Goal: Complete application form

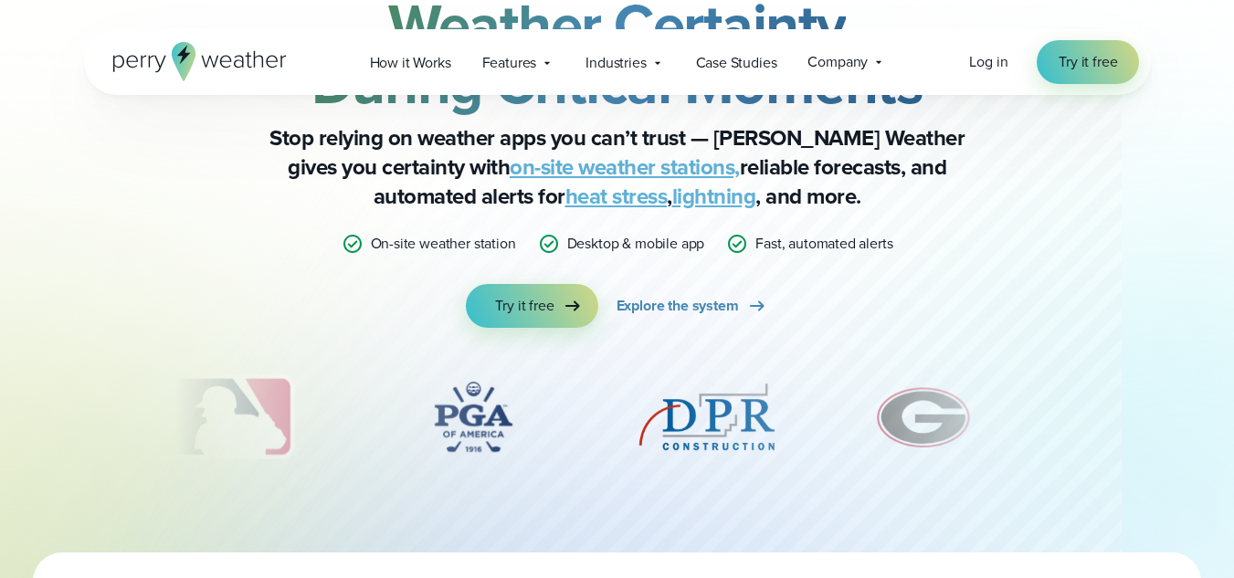
scroll to position [159, 0]
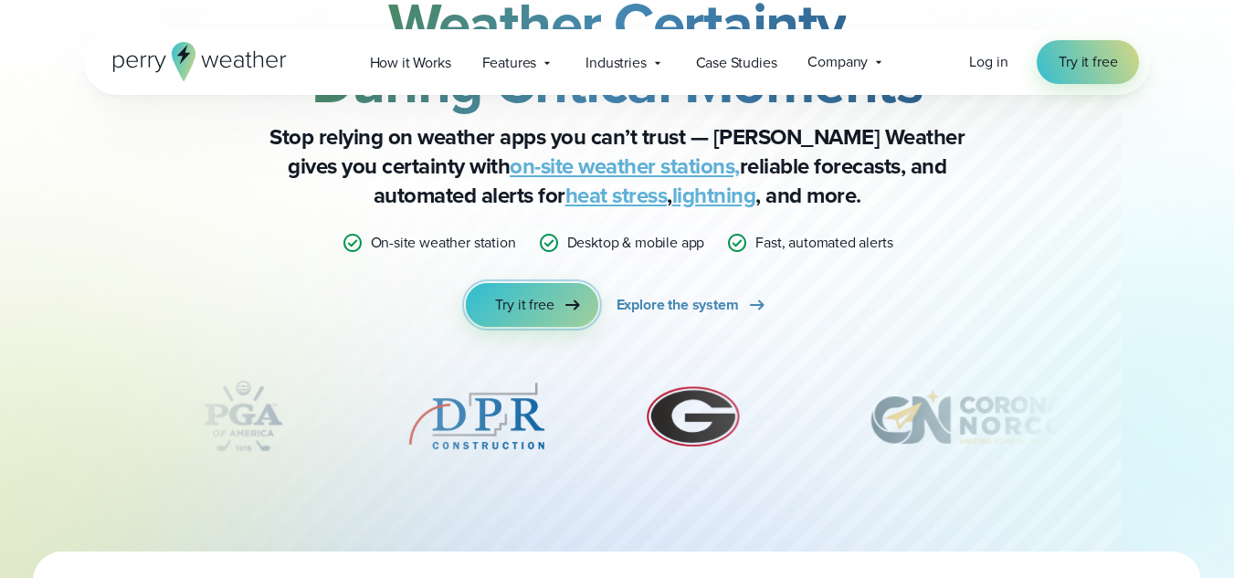
click at [496, 301] on span "Try it free" at bounding box center [524, 305] width 58 height 22
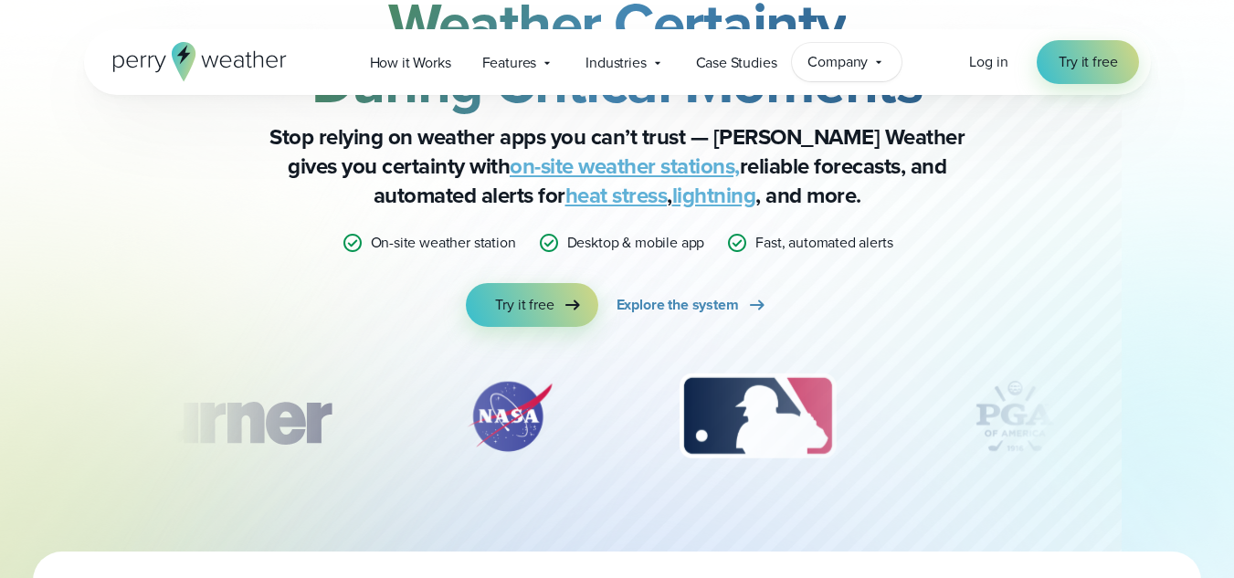
click at [871, 65] on div "Company Contact Us Reach out to us for sales or support questions" at bounding box center [847, 62] width 110 height 38
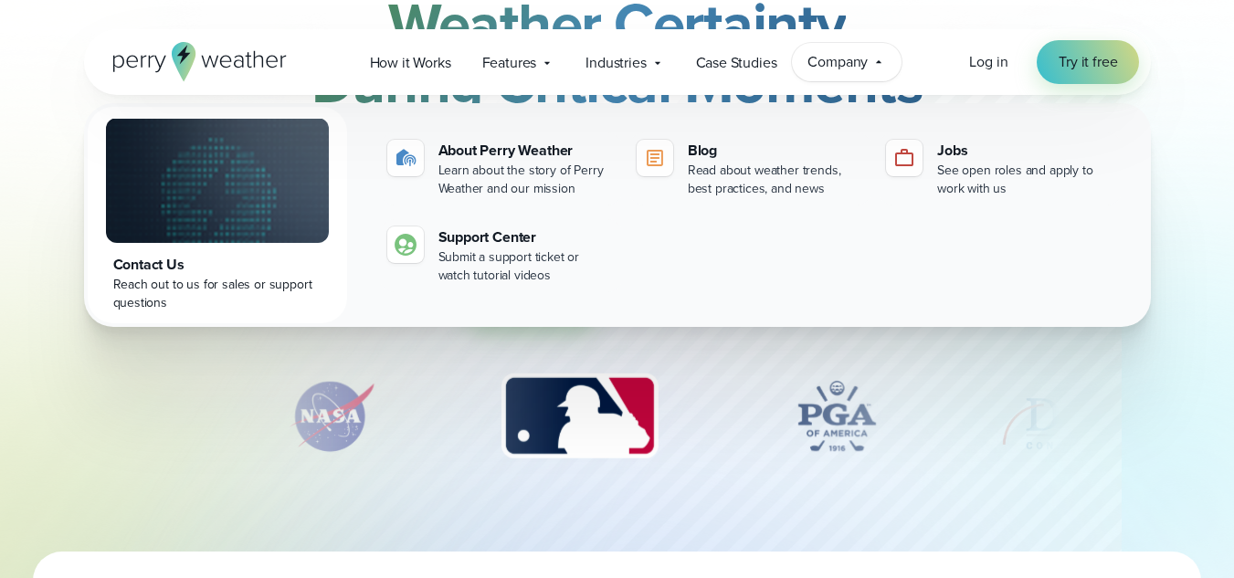
click at [871, 65] on div "Company Contact Us Reach out to us for sales or support questions" at bounding box center [847, 62] width 110 height 38
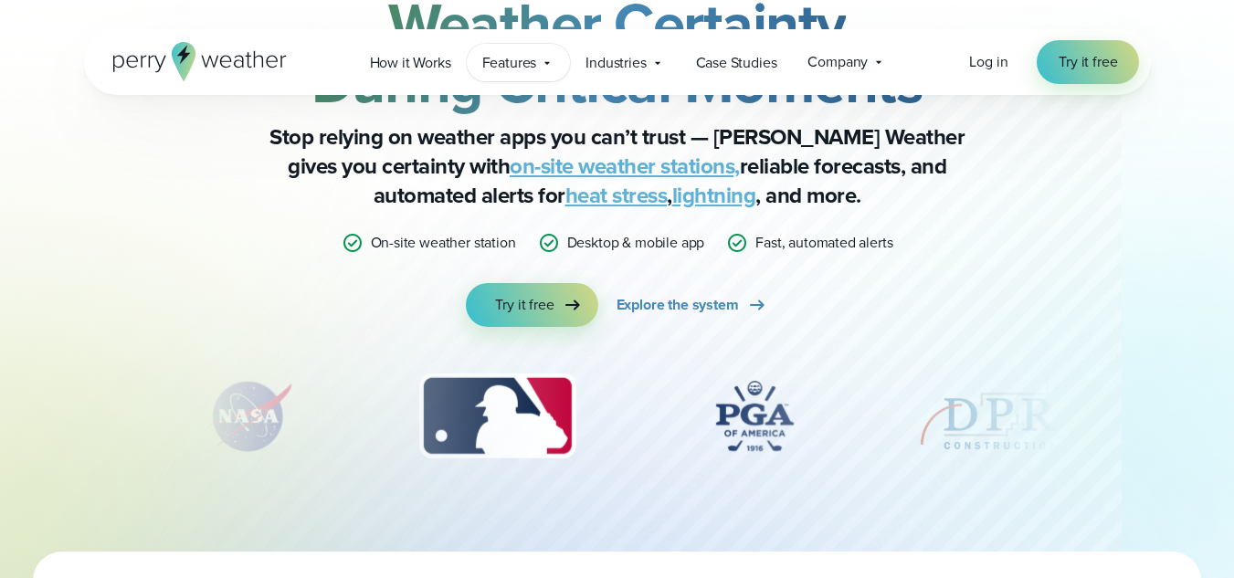
click at [502, 60] on span "Features" at bounding box center [509, 63] width 55 height 22
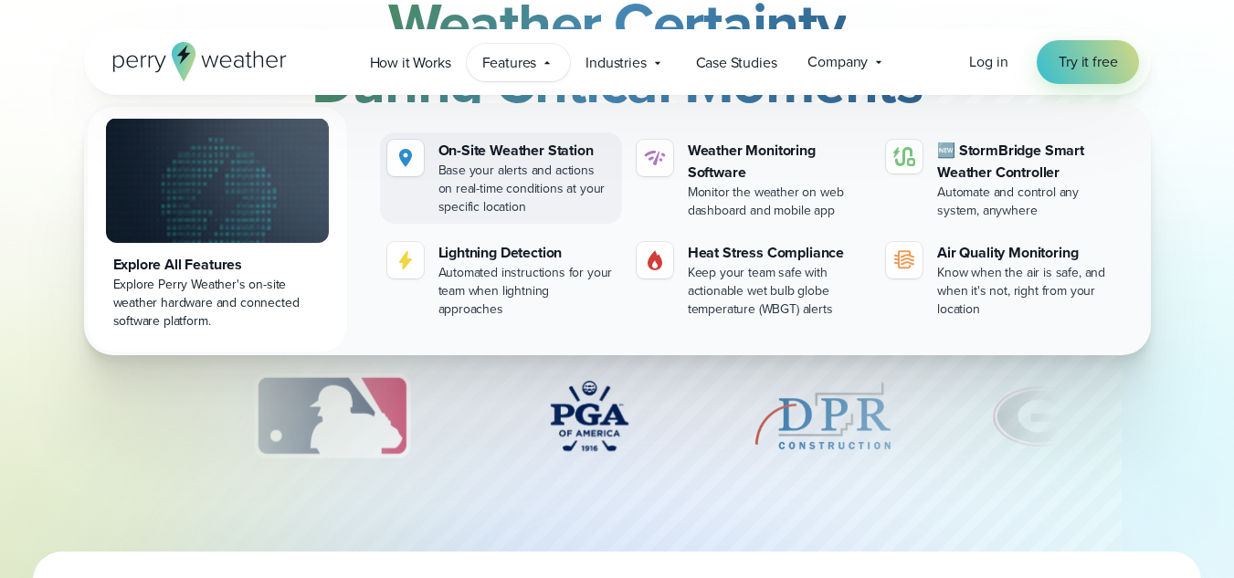
click at [464, 157] on div "On-Site Weather Station" at bounding box center [527, 151] width 176 height 22
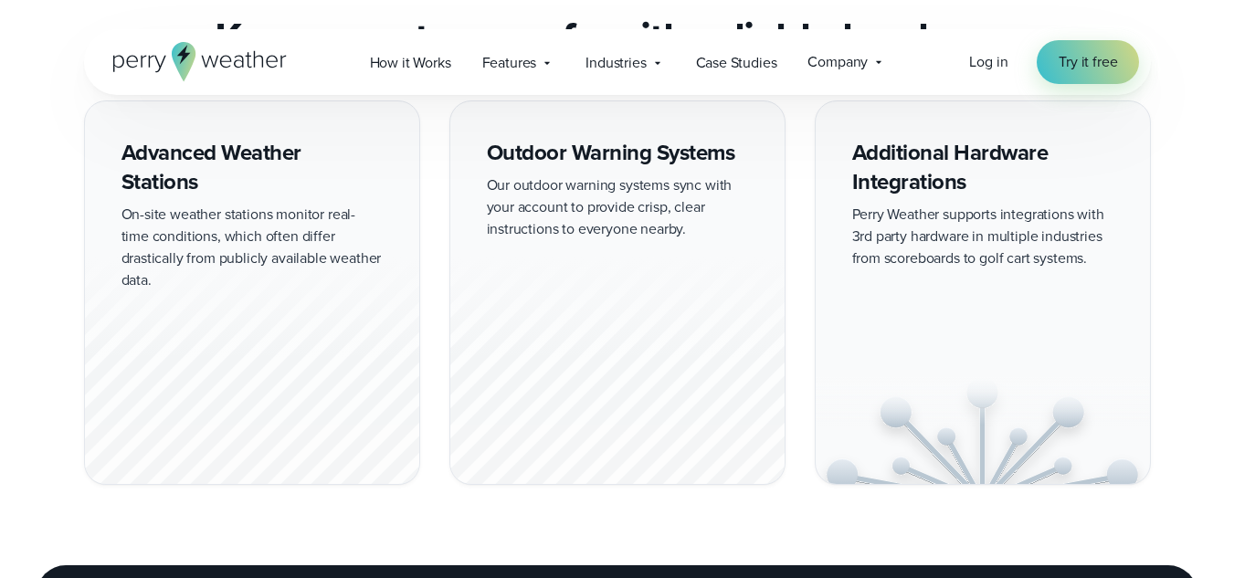
scroll to position [1666, 0]
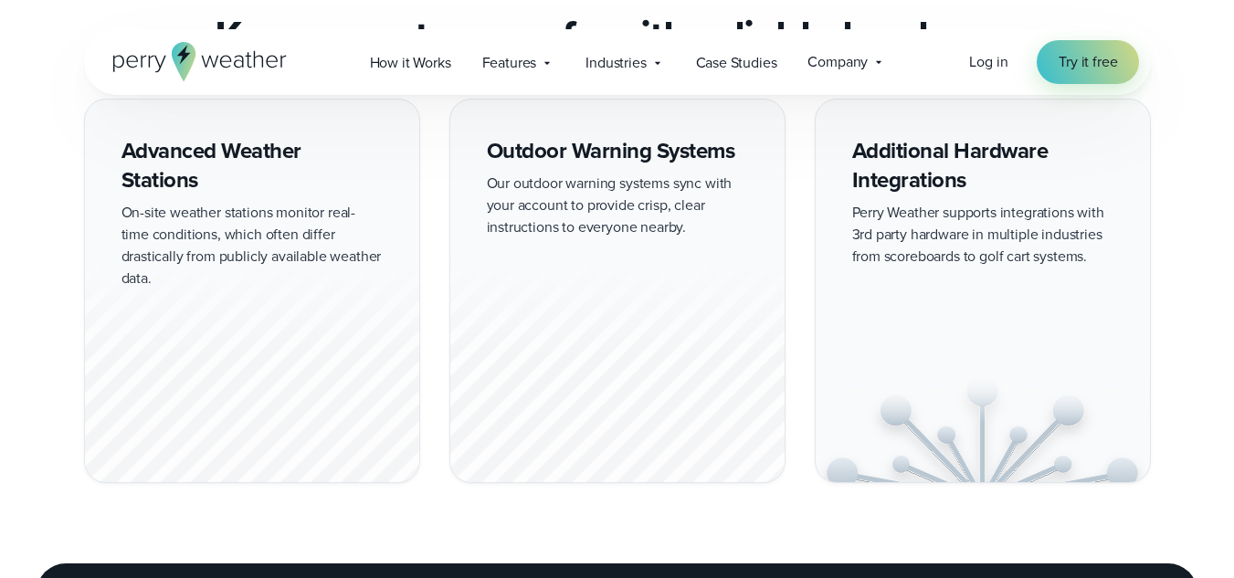
click at [80, 335] on div "Advanced Weather Stations On-site weather stations monitor real-time conditions…" at bounding box center [617, 291] width 1234 height 385
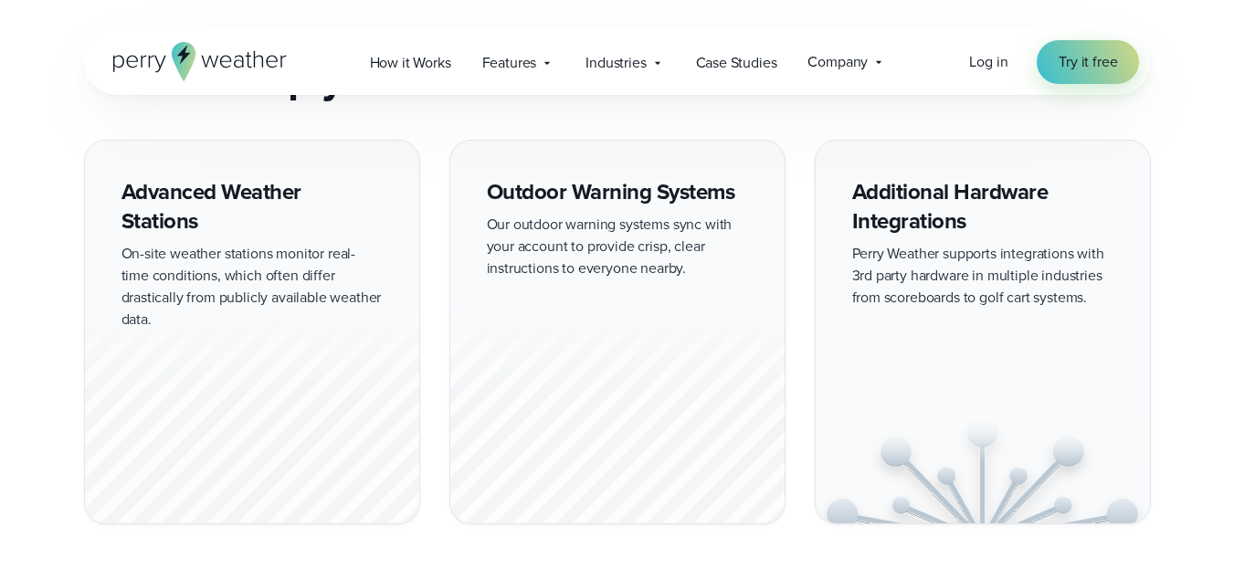
scroll to position [1601, 0]
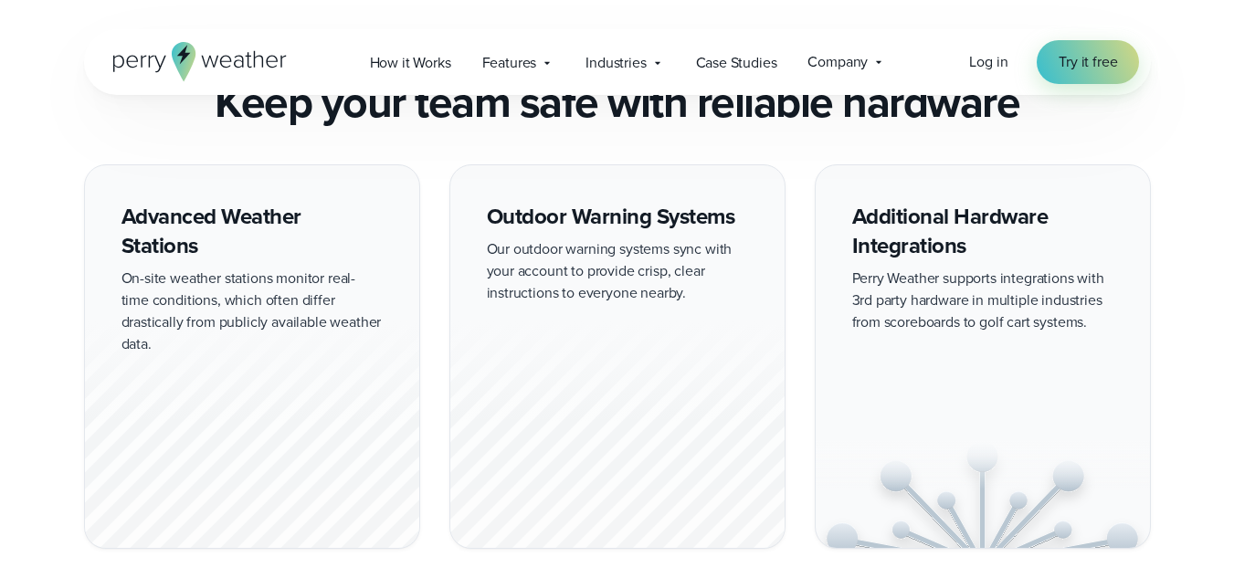
click at [196, 299] on div "Advanced Weather Stations On-site weather stations monitor real-time conditions…" at bounding box center [252, 356] width 336 height 385
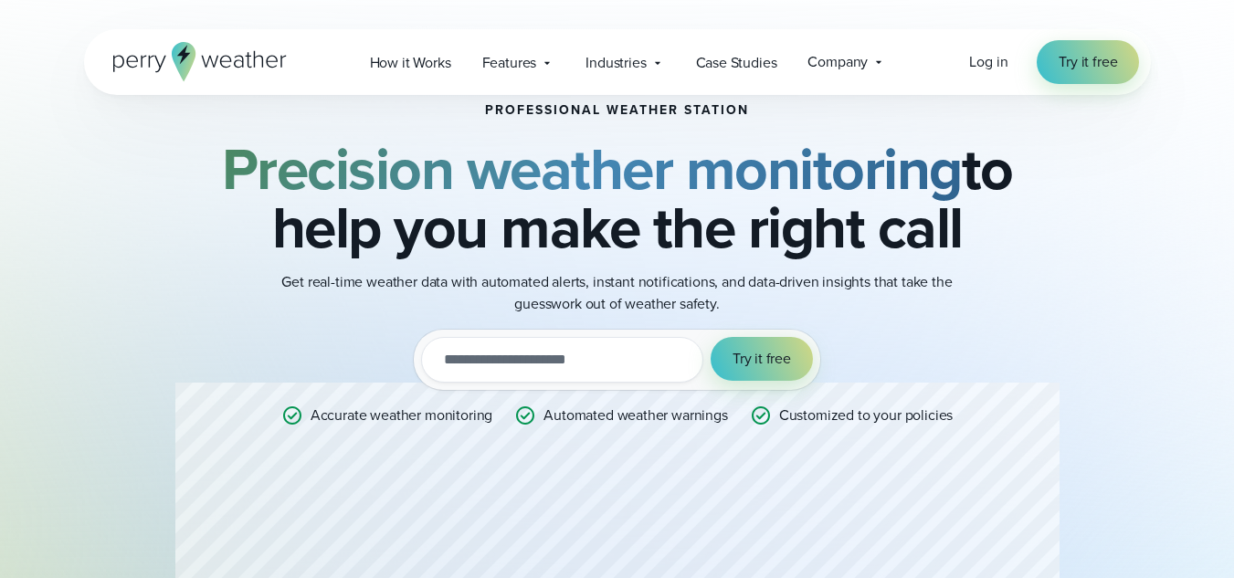
scroll to position [0, 0]
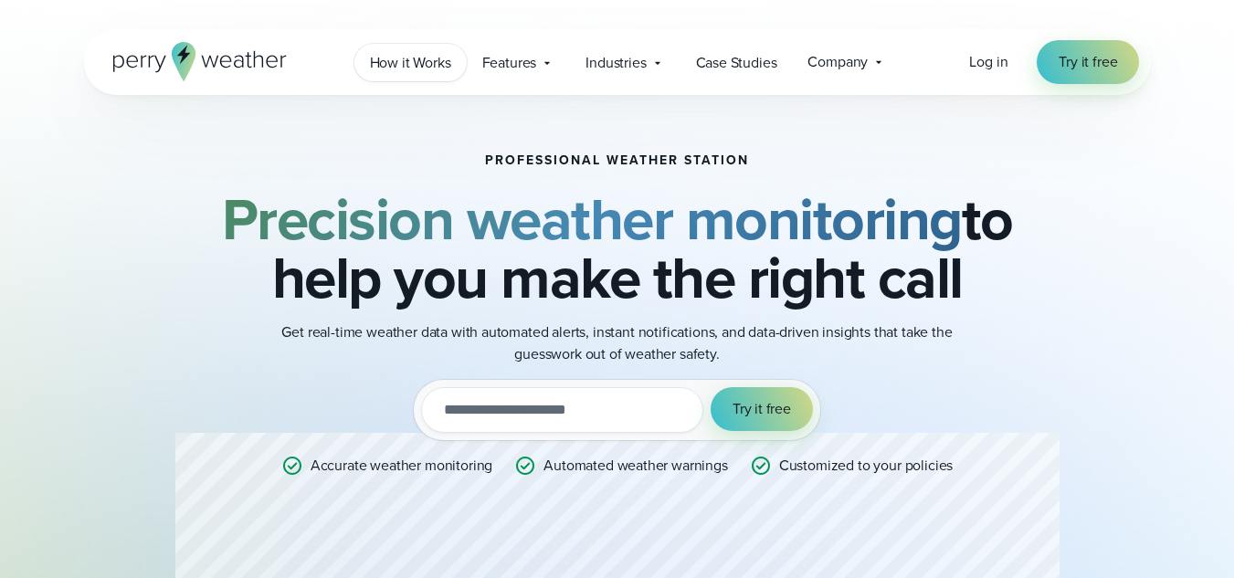
click at [433, 75] on link "How it Works" at bounding box center [410, 62] width 112 height 37
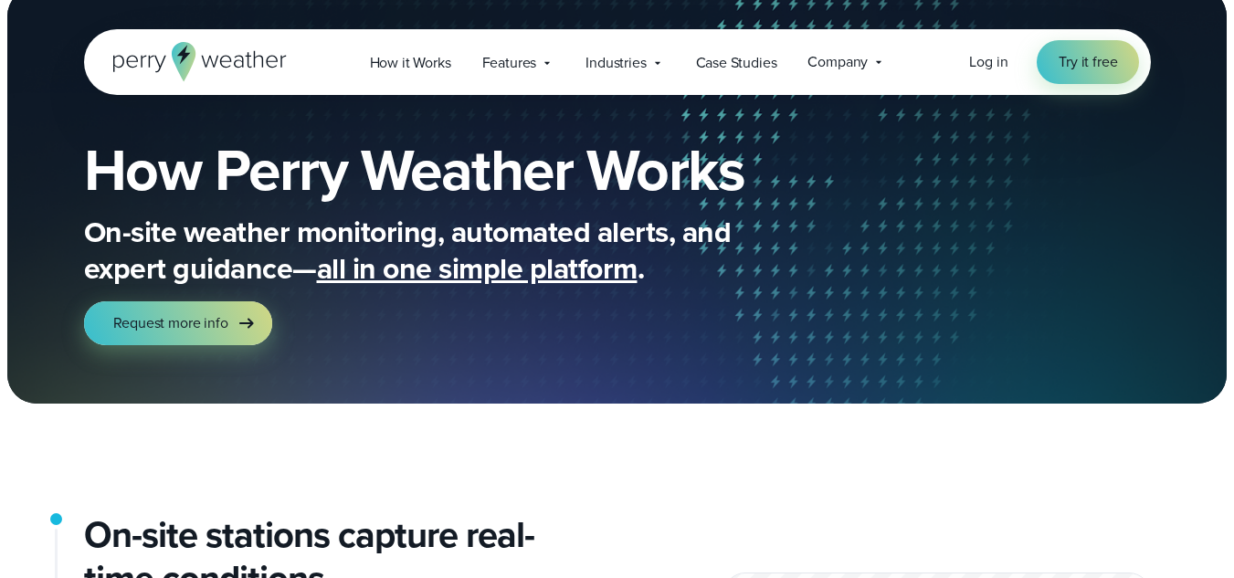
scroll to position [24, 0]
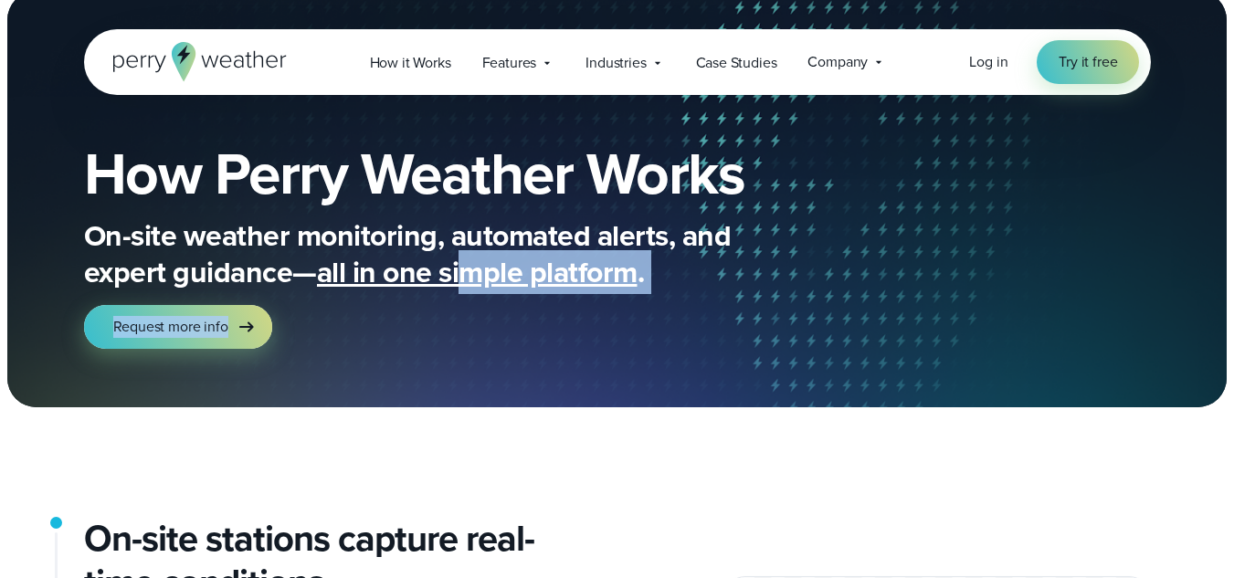
drag, startPoint x: 459, startPoint y: 280, endPoint x: 343, endPoint y: 395, distance: 163.4
click at [343, 395] on div "How Perry Weather Works On-site weather monitoring, automated alerts, and exper…" at bounding box center [617, 247] width 1067 height 322
click at [151, 394] on div "How Perry Weather Works On-site weather monitoring, automated alerts, and exper…" at bounding box center [617, 247] width 1067 height 322
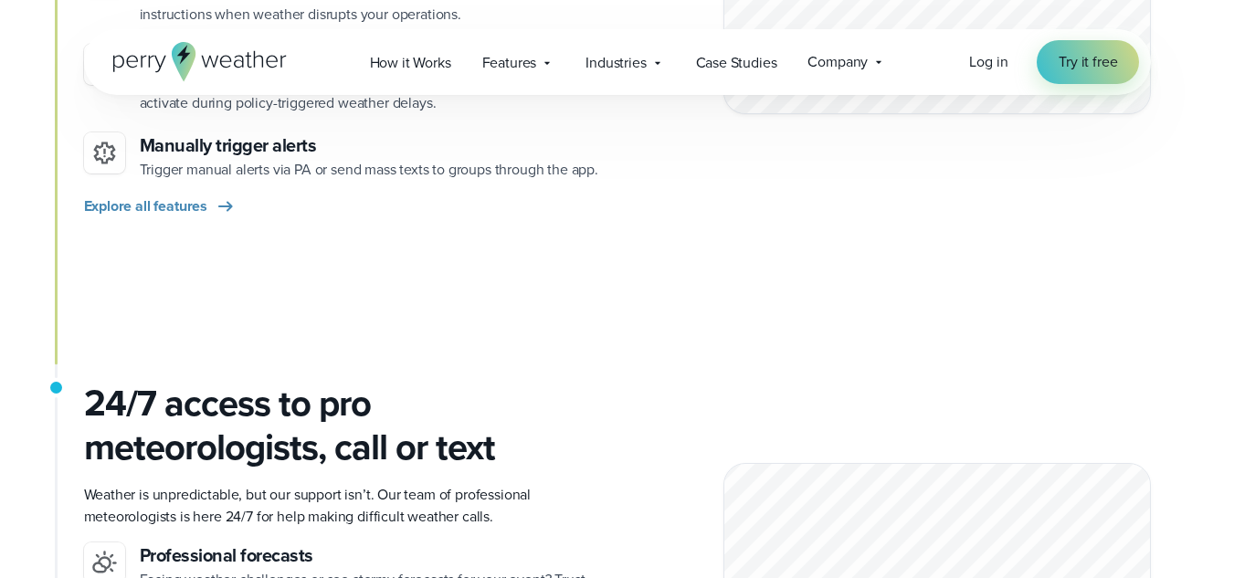
scroll to position [2251, 0]
click at [125, 197] on span "Explore all features" at bounding box center [146, 206] width 124 height 22
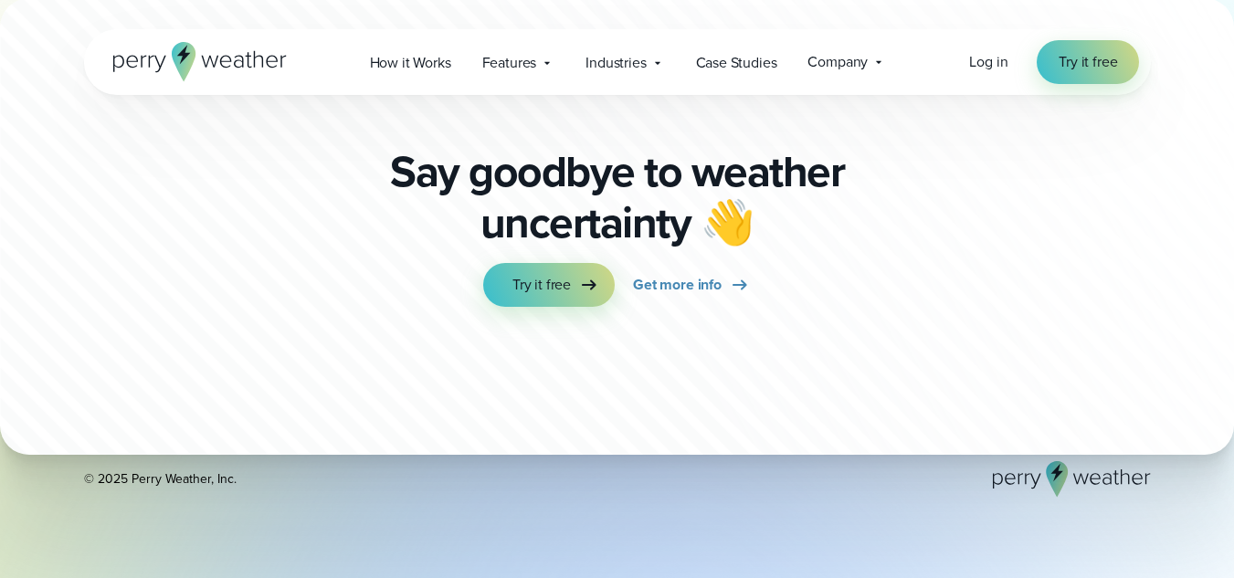
scroll to position [6151, 0]
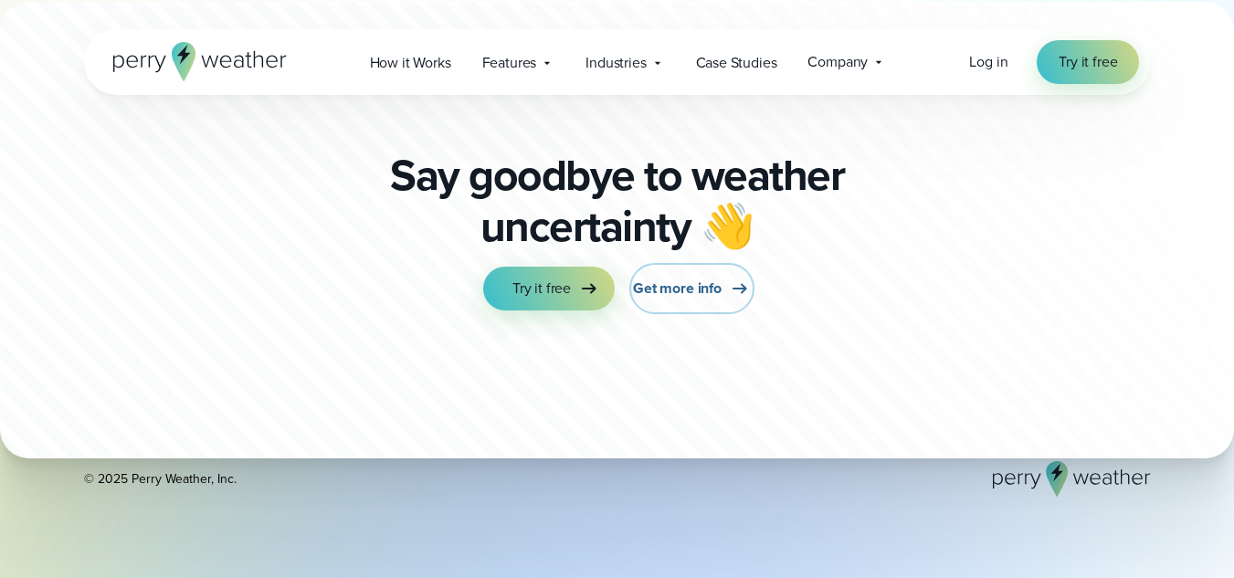
click at [682, 292] on span "Get more info" at bounding box center [677, 289] width 89 height 22
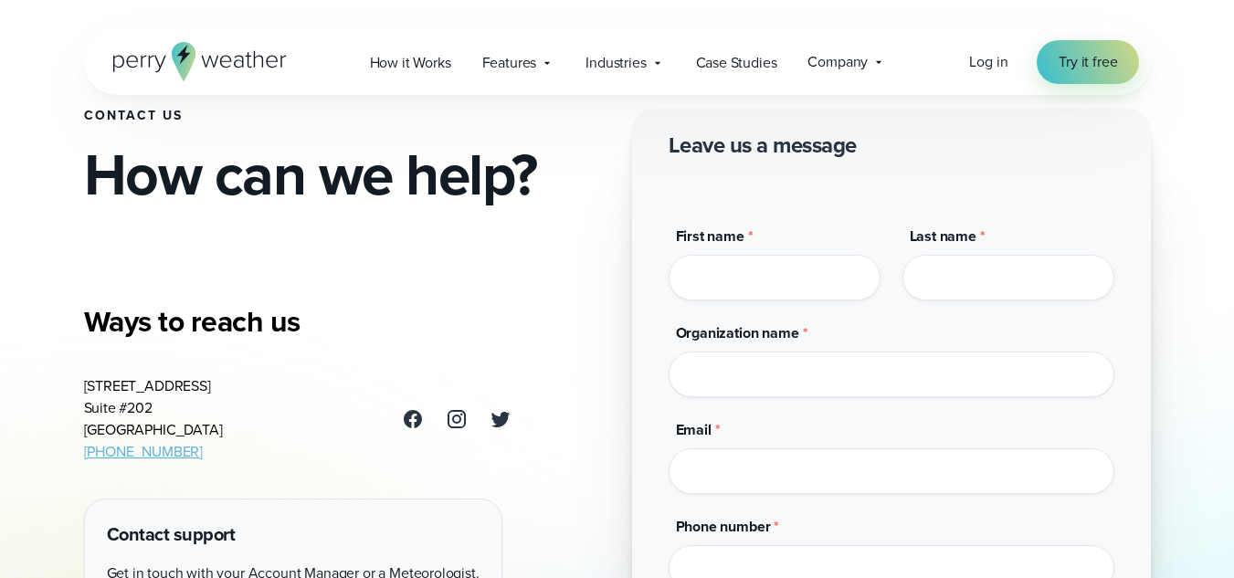
scroll to position [86, 0]
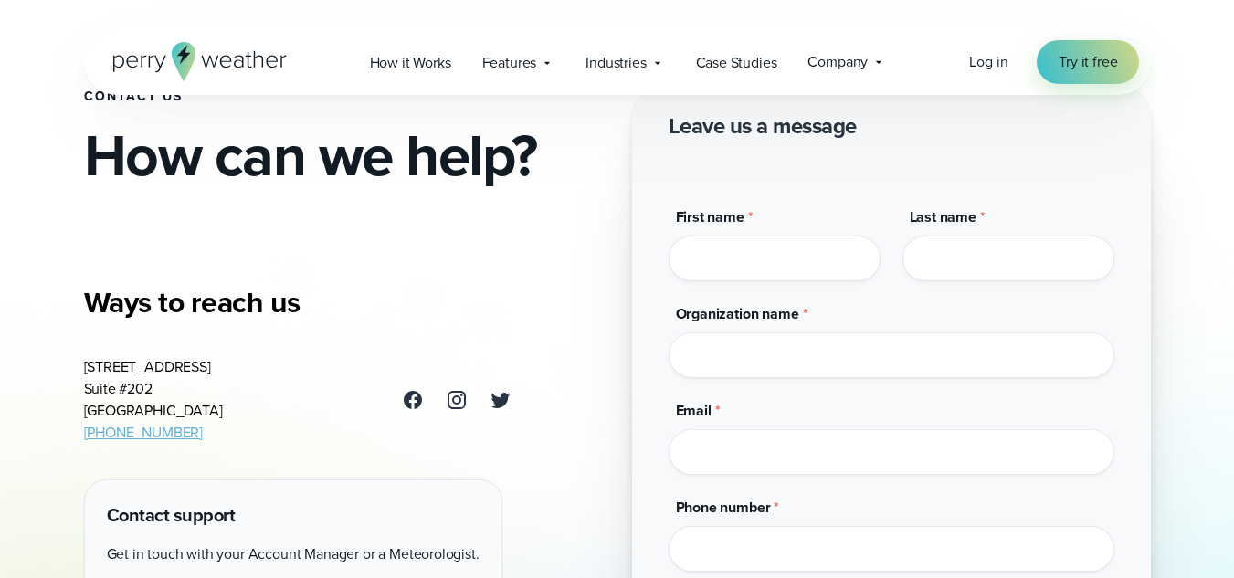
click at [755, 259] on input "First name *" at bounding box center [775, 259] width 212 height 46
type input "******"
type input "*"
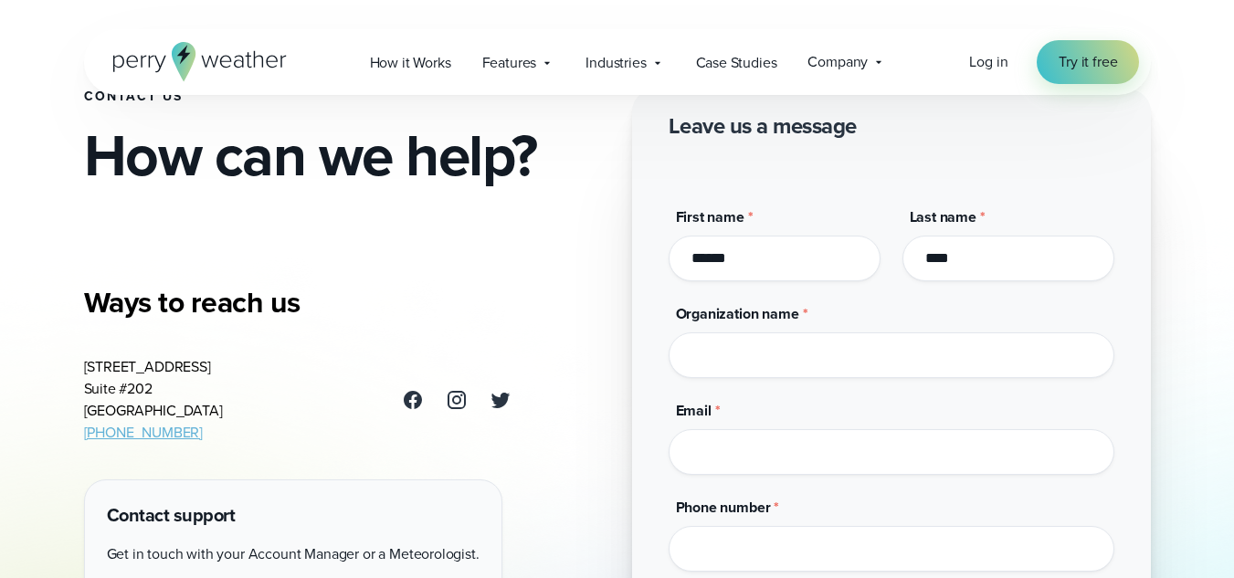
type input "****"
type input "**********"
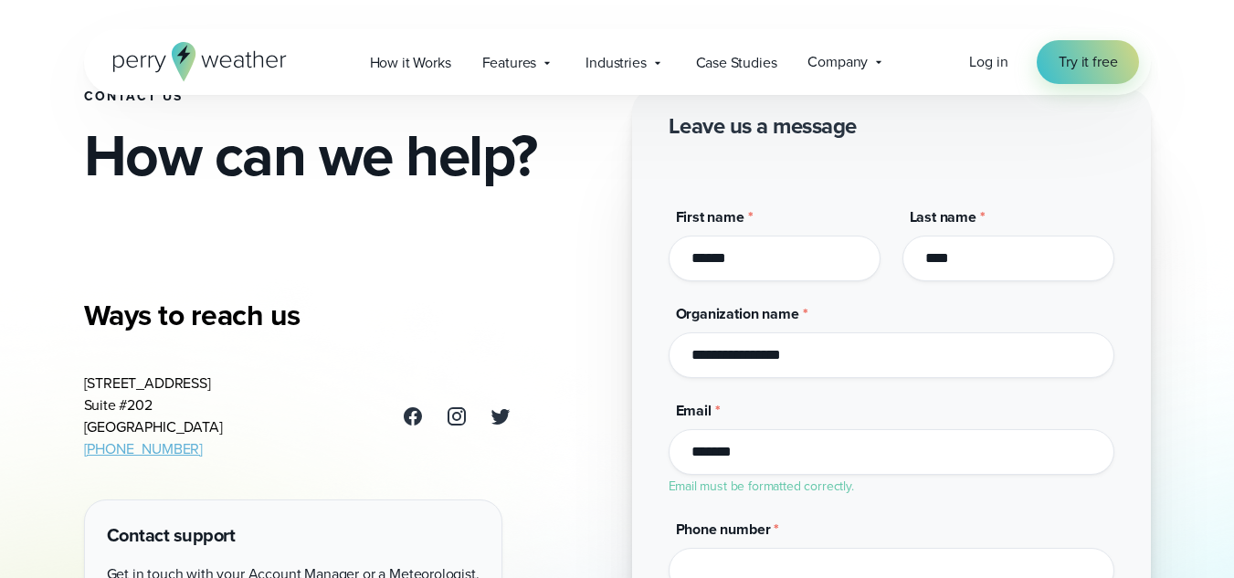
type input "**********"
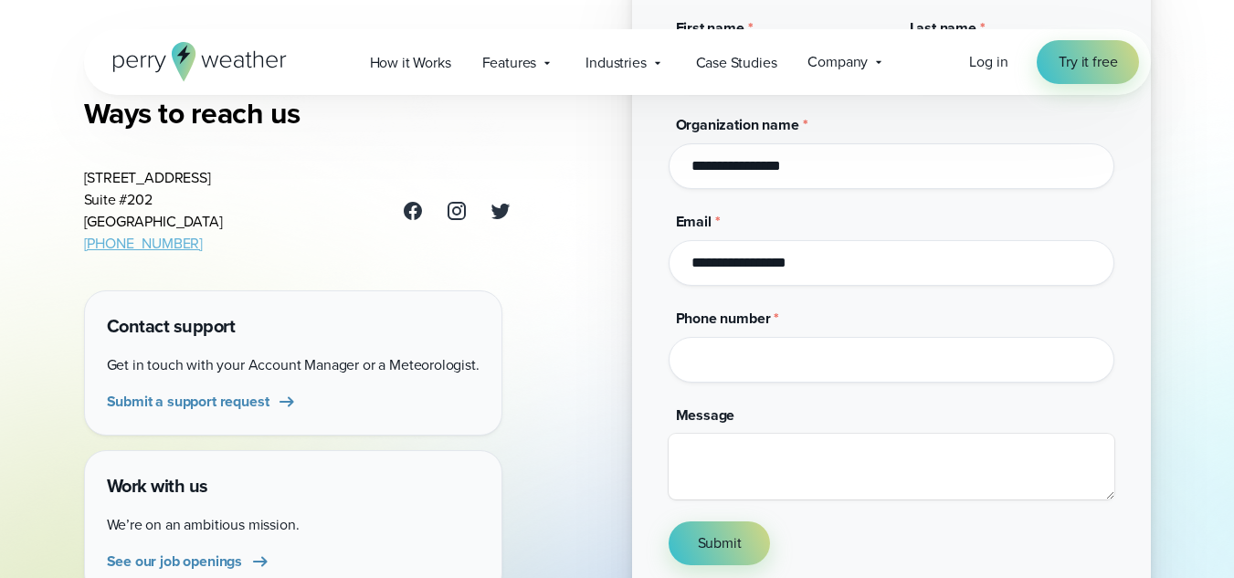
scroll to position [280, 0]
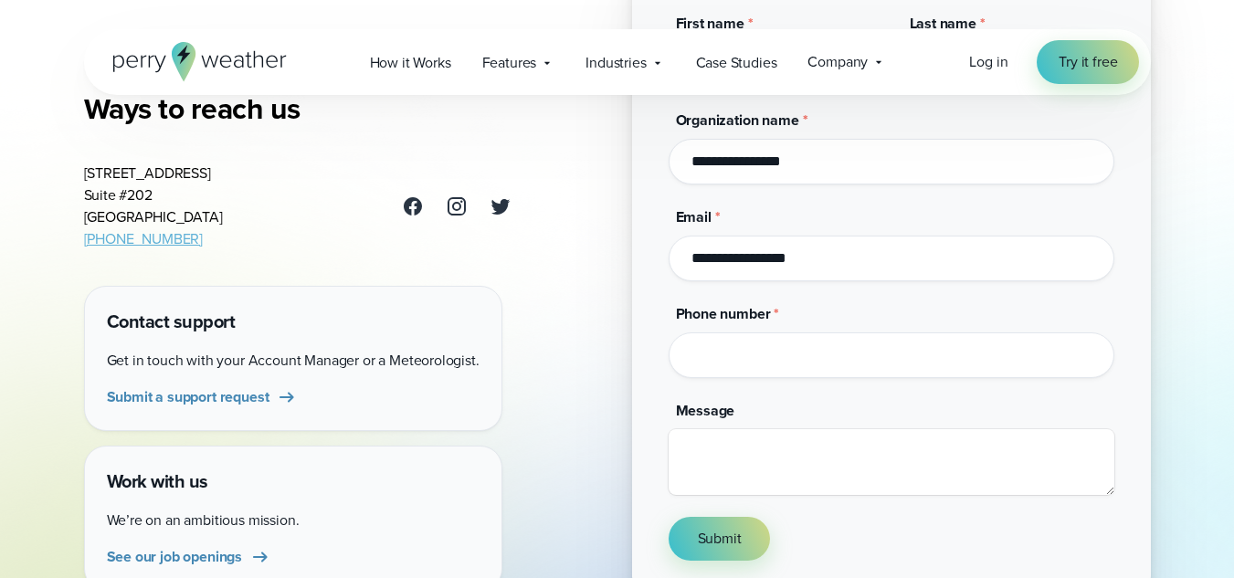
click at [734, 345] on input "Phone number *" at bounding box center [892, 356] width 446 height 46
type input "**********"
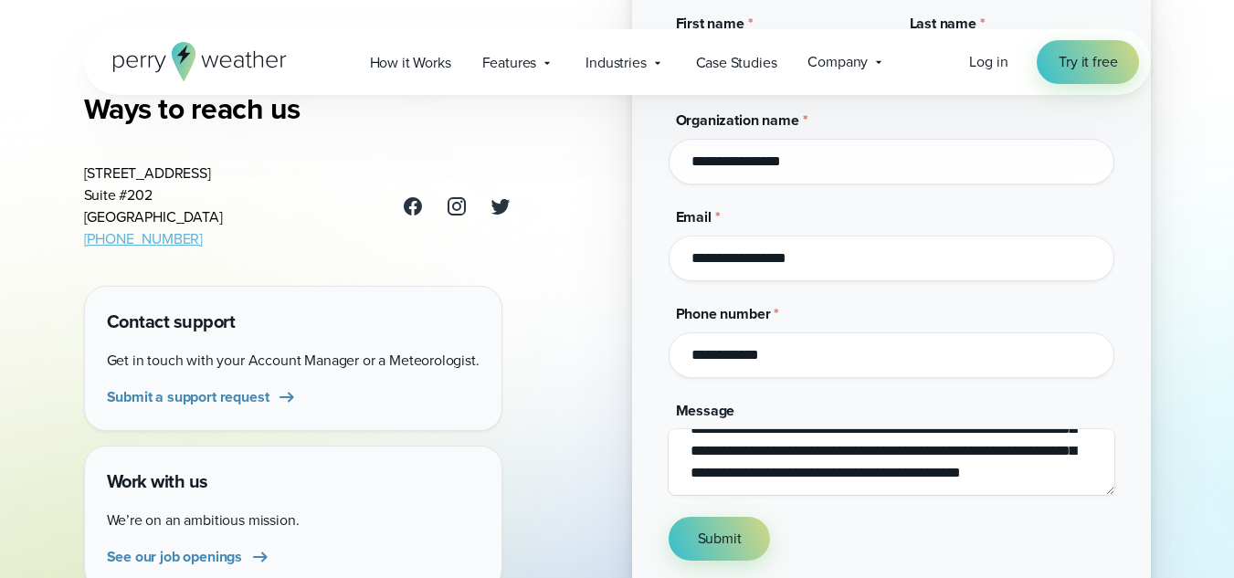
scroll to position [120, 0]
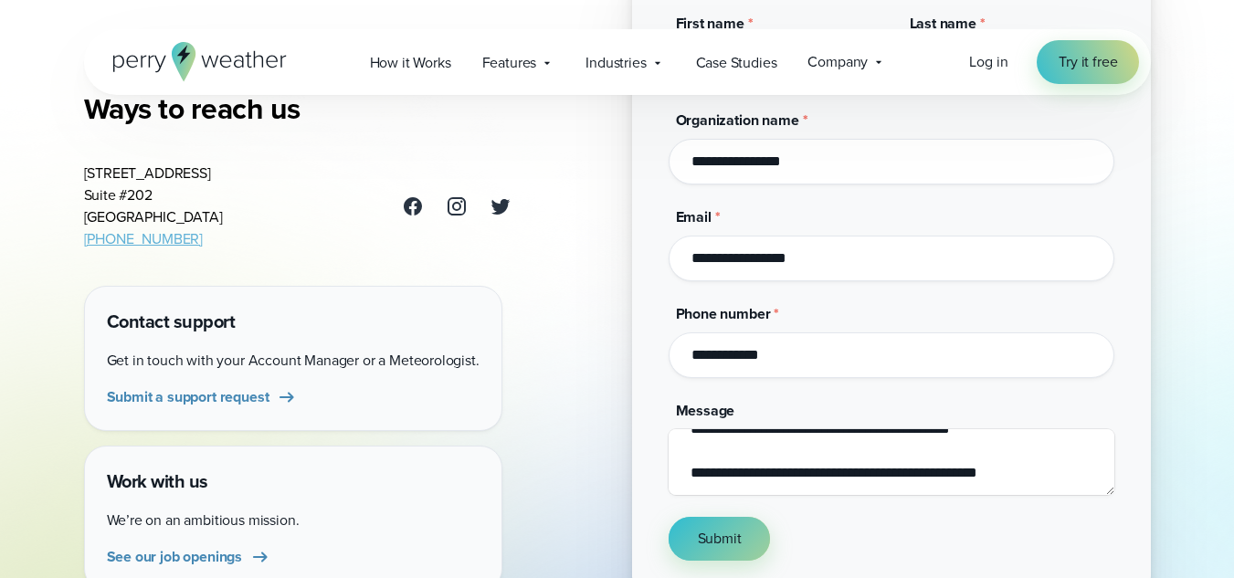
type textarea "**********"
click at [706, 524] on button "Submit" at bounding box center [720, 539] width 102 height 44
